Goal: Find specific page/section: Find specific page/section

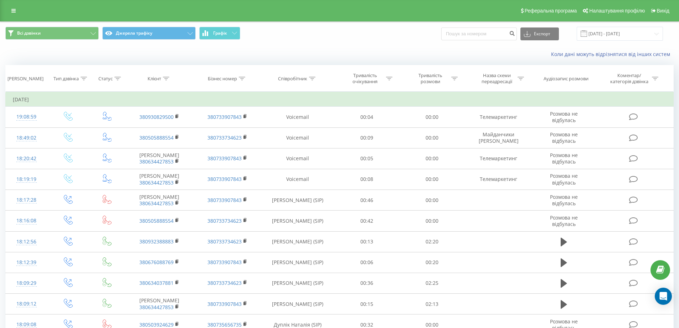
click at [15, 12] on icon at bounding box center [13, 10] width 4 height 5
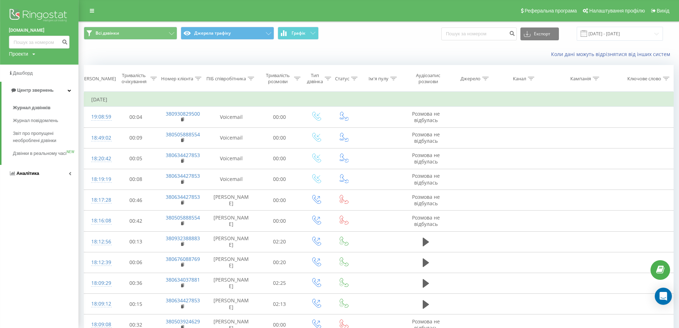
click at [33, 176] on span "Аналiтика" at bounding box center [27, 172] width 23 height 5
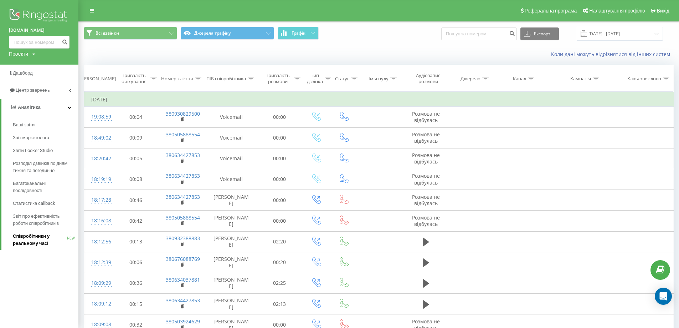
click at [31, 238] on span "Співробітники у реальному часі" at bounding box center [40, 239] width 54 height 14
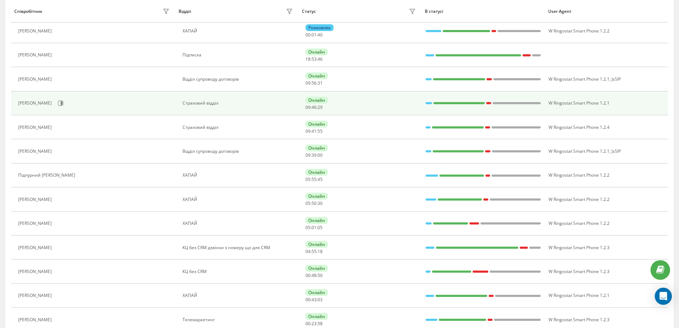
scroll to position [203, 0]
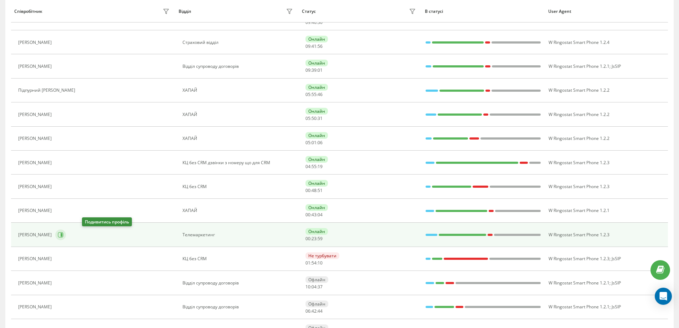
click at [63, 235] on icon at bounding box center [61, 235] width 6 height 6
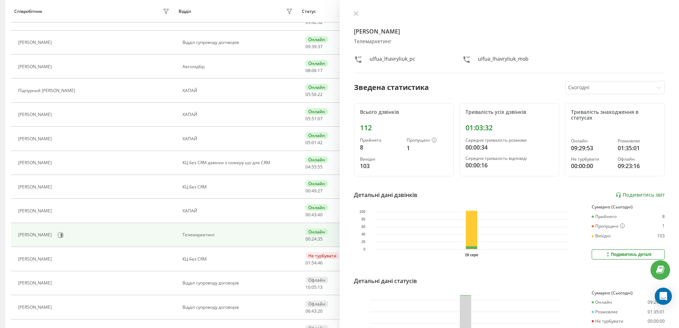
scroll to position [155, 0]
